Goal: Entertainment & Leisure: Consume media (video, audio)

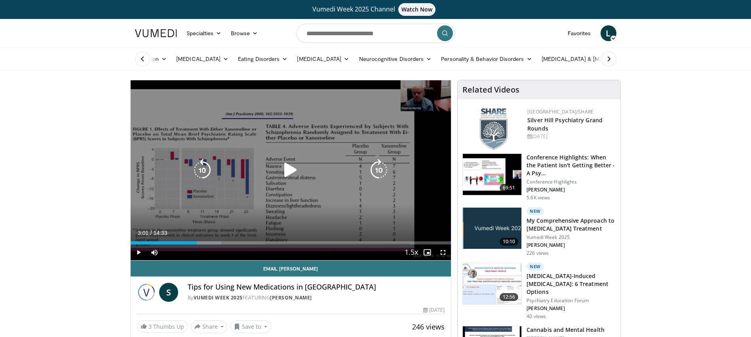
click at [283, 168] on icon "Video Player" at bounding box center [290, 170] width 22 height 22
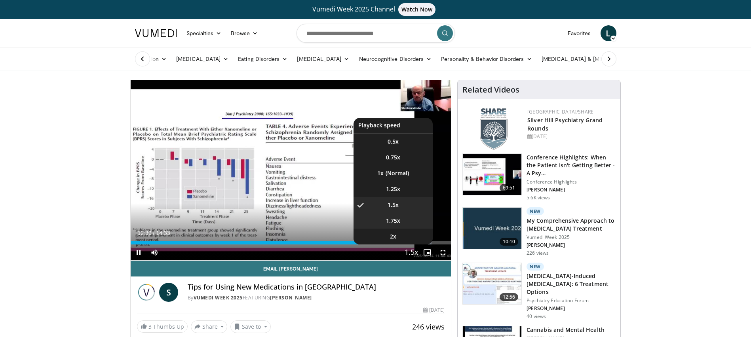
click at [405, 220] on li "1.75x" at bounding box center [393, 221] width 79 height 16
click at [405, 207] on li "1.5x" at bounding box center [393, 205] width 79 height 16
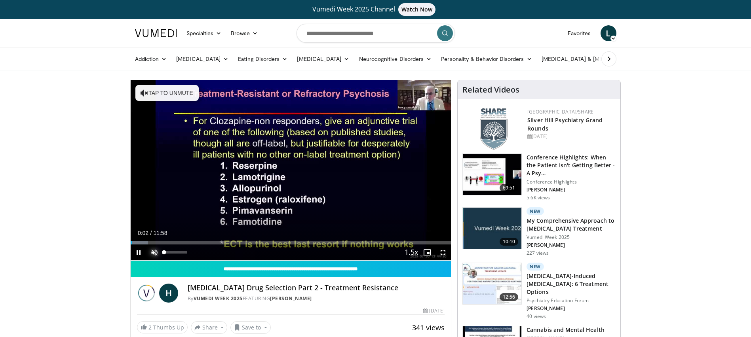
click at [154, 254] on span "Video Player" at bounding box center [154, 253] width 16 height 16
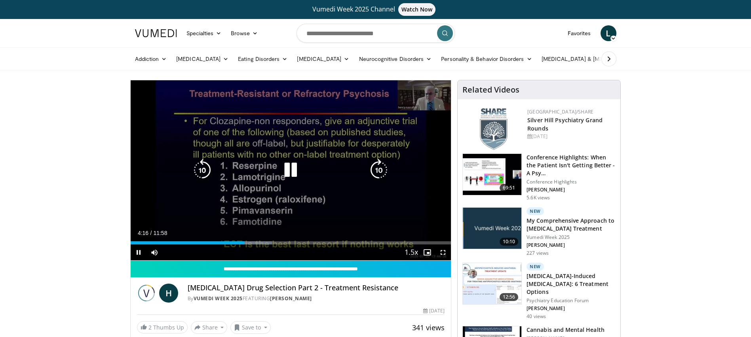
click at [291, 170] on icon "Video Player" at bounding box center [290, 170] width 22 height 22
click at [285, 168] on icon "Video Player" at bounding box center [290, 170] width 22 height 22
click at [293, 171] on icon "Video Player" at bounding box center [290, 170] width 22 height 22
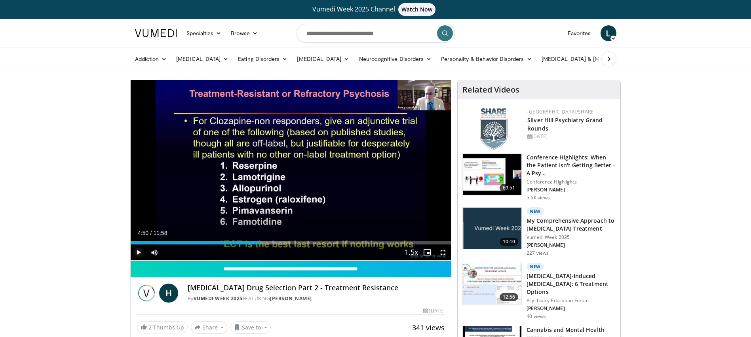
click at [140, 249] on span "Video Player" at bounding box center [139, 253] width 16 height 16
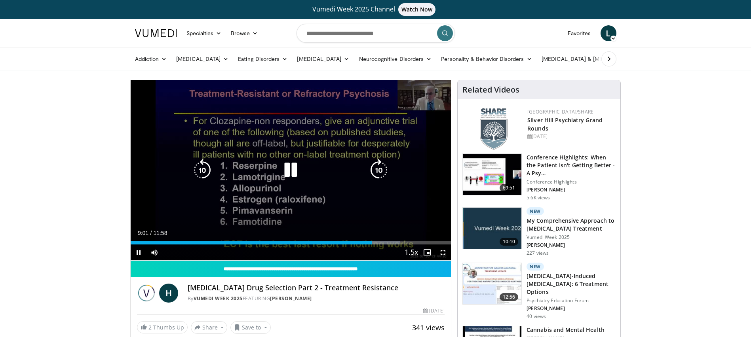
click at [289, 171] on icon "Video Player" at bounding box center [290, 170] width 22 height 22
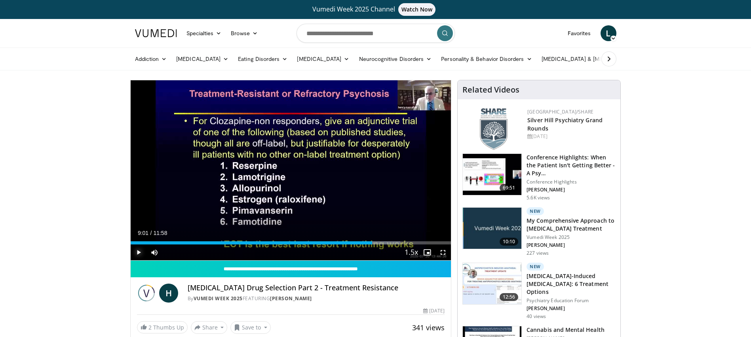
click at [140, 250] on span "Video Player" at bounding box center [139, 253] width 16 height 16
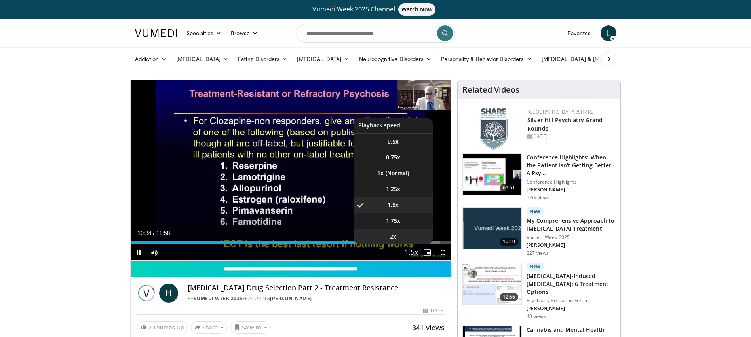
click at [411, 235] on li "2x" at bounding box center [393, 237] width 79 height 16
click at [405, 202] on li "1.5x" at bounding box center [393, 205] width 79 height 16
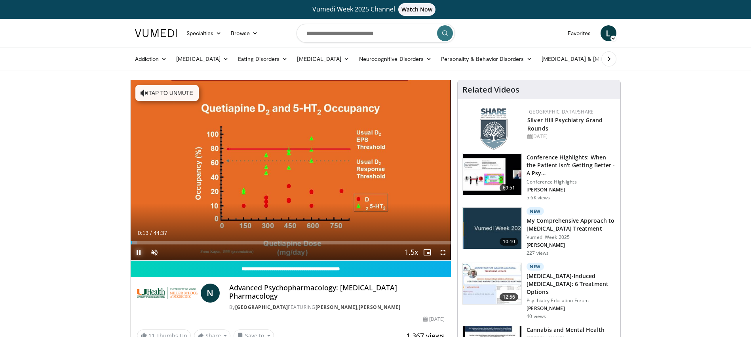
click at [138, 252] on span "Video Player" at bounding box center [139, 253] width 16 height 16
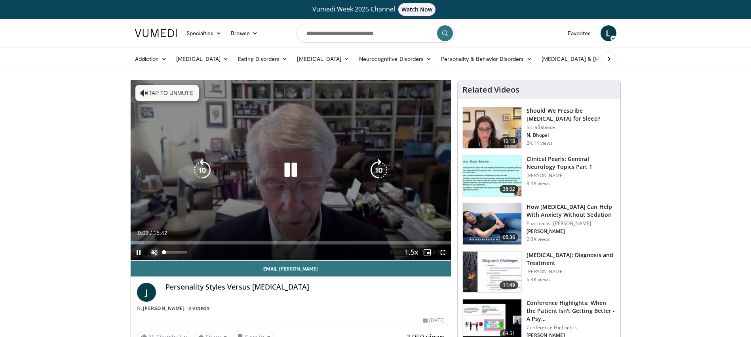
click at [152, 250] on span "Video Player" at bounding box center [154, 253] width 16 height 16
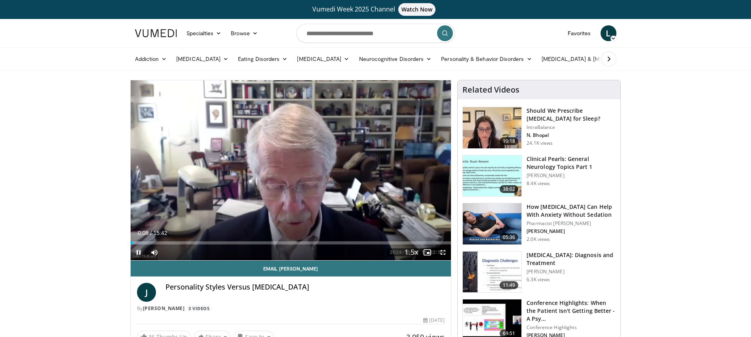
click at [137, 253] on span "Video Player" at bounding box center [139, 253] width 16 height 16
click at [137, 249] on span "Video Player" at bounding box center [139, 253] width 16 height 16
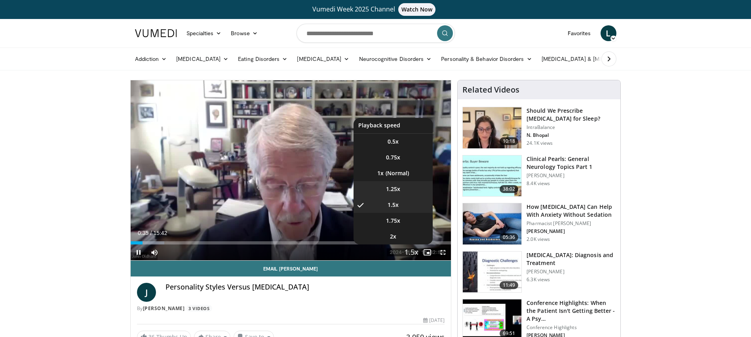
click at [385, 185] on li "1.25x" at bounding box center [393, 189] width 79 height 16
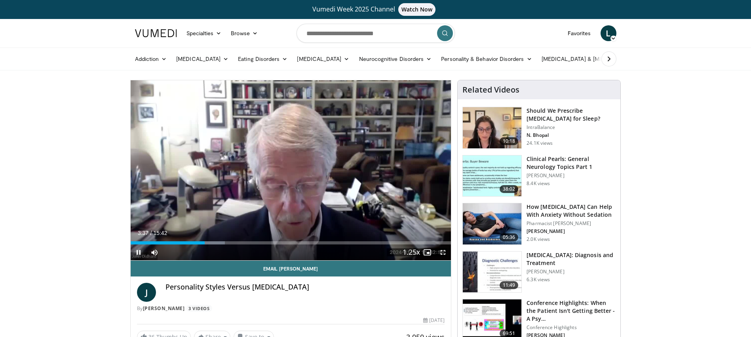
drag, startPoint x: 138, startPoint y: 250, endPoint x: 134, endPoint y: 249, distance: 4.0
click at [138, 250] on span "Video Player" at bounding box center [139, 253] width 16 height 16
